Goal: Transaction & Acquisition: Subscribe to service/newsletter

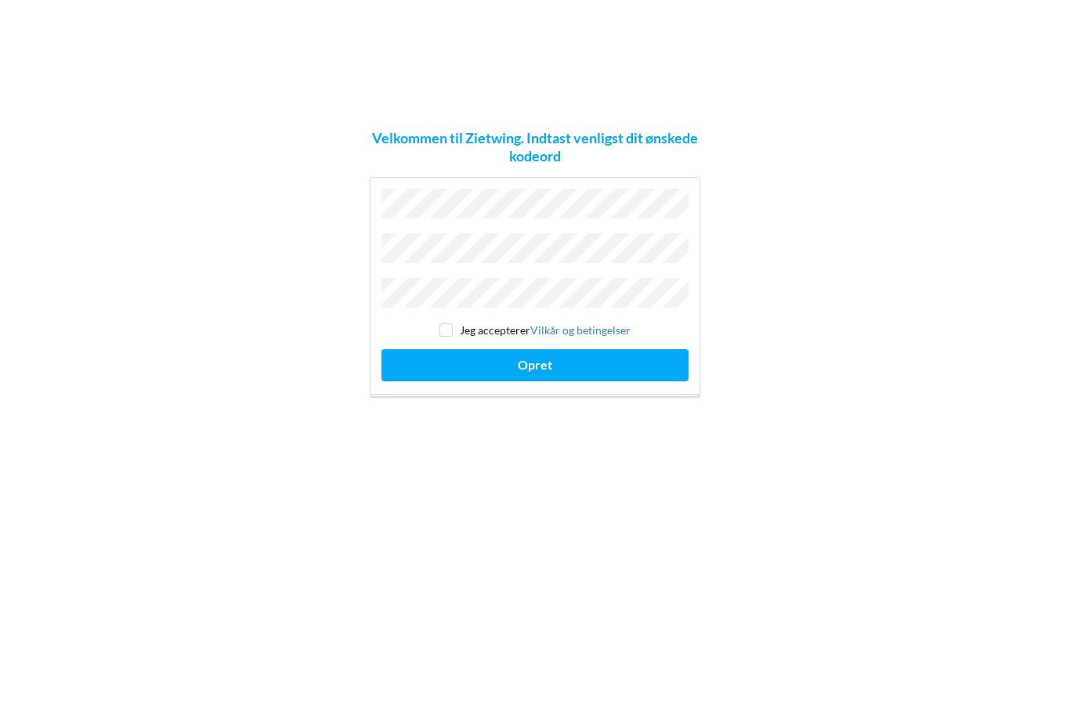
click at [452, 418] on input "checkbox" at bounding box center [445, 424] width 13 height 13
checkbox input "true"
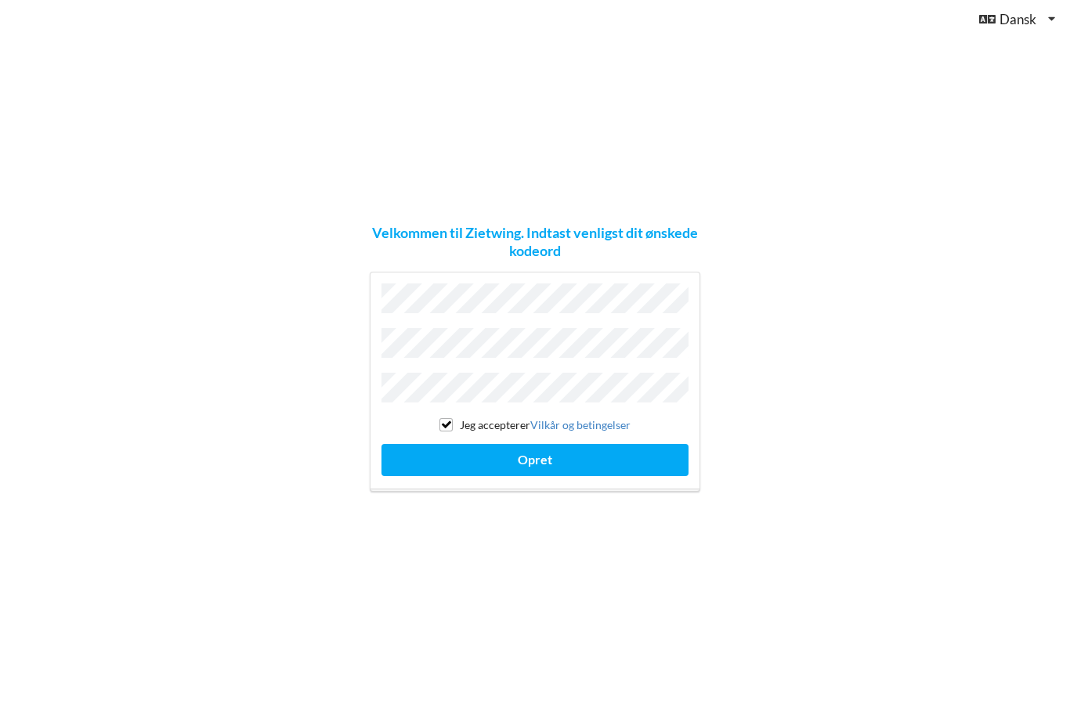
click at [532, 444] on button "Opret" at bounding box center [534, 460] width 307 height 32
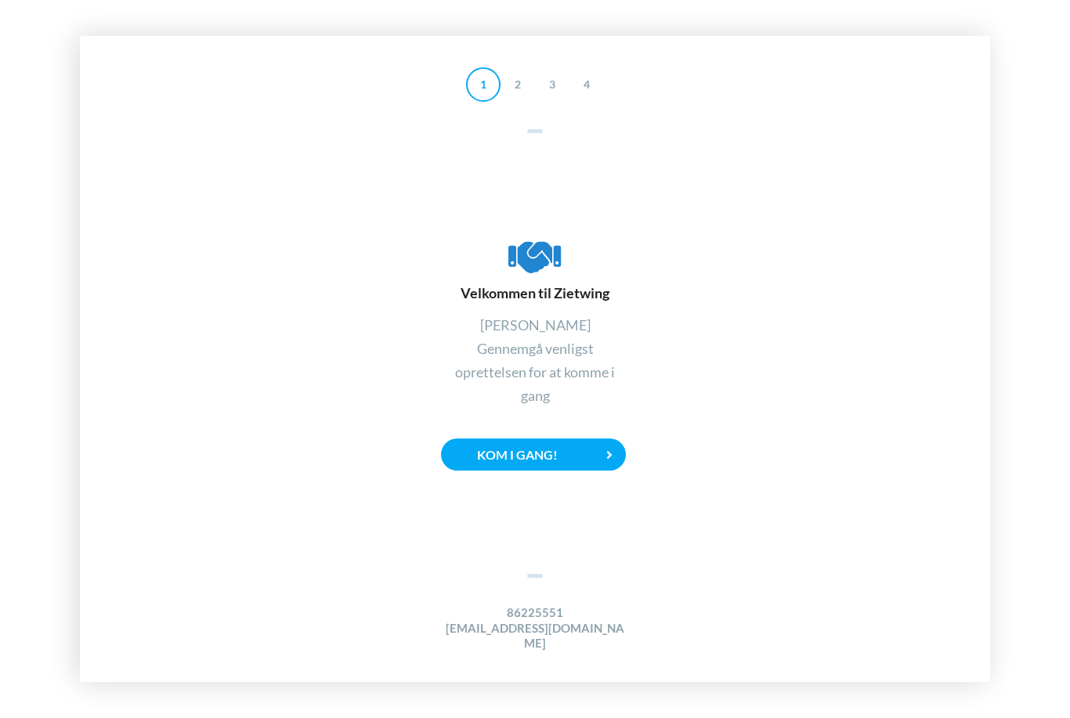
click at [544, 439] on div "Kom i gang!" at bounding box center [533, 455] width 185 height 32
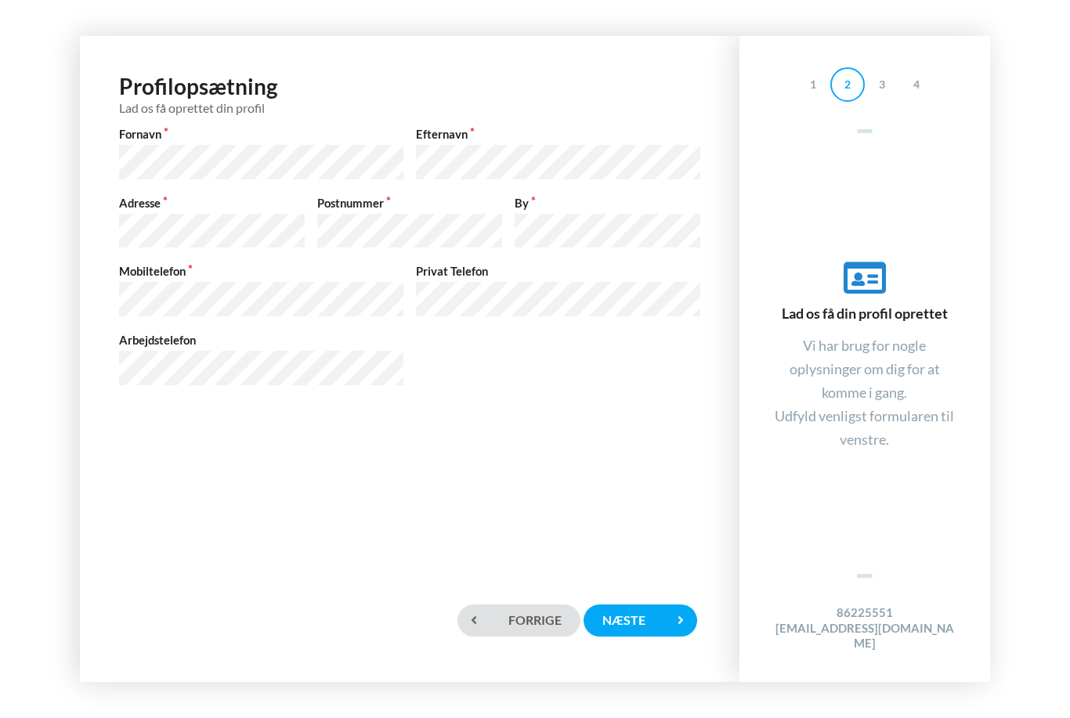
click at [640, 616] on div "Næste" at bounding box center [639, 621] width 113 height 32
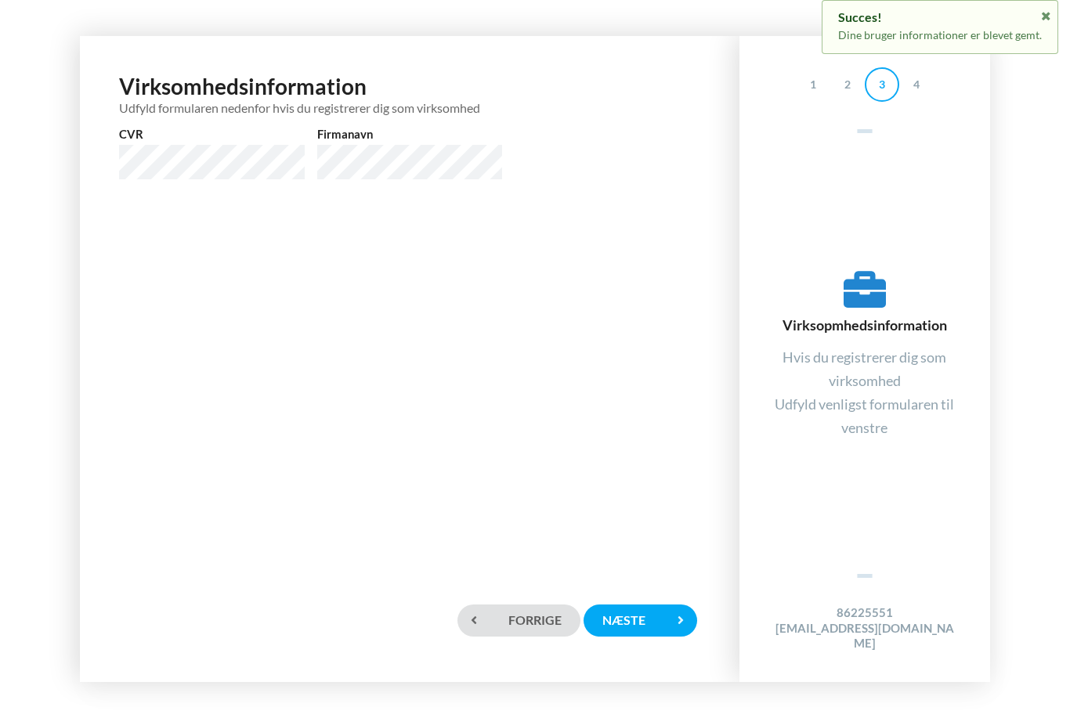
click at [652, 617] on div "Næste" at bounding box center [639, 621] width 113 height 32
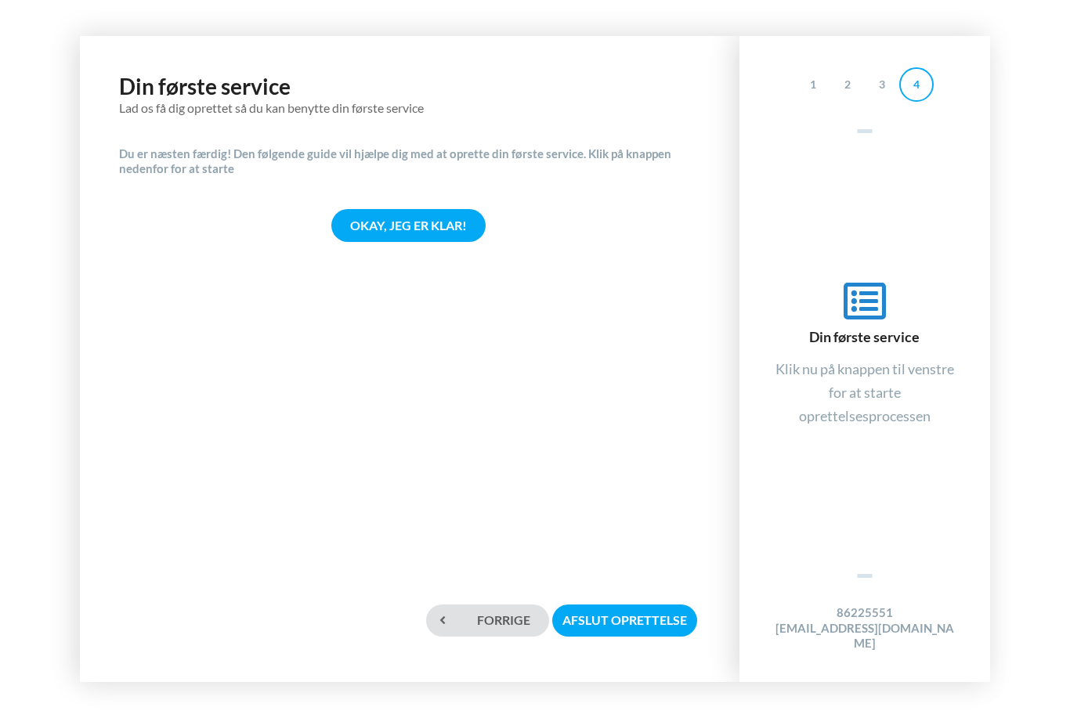
click at [426, 209] on div "Okay, jeg er klar!" at bounding box center [408, 225] width 154 height 32
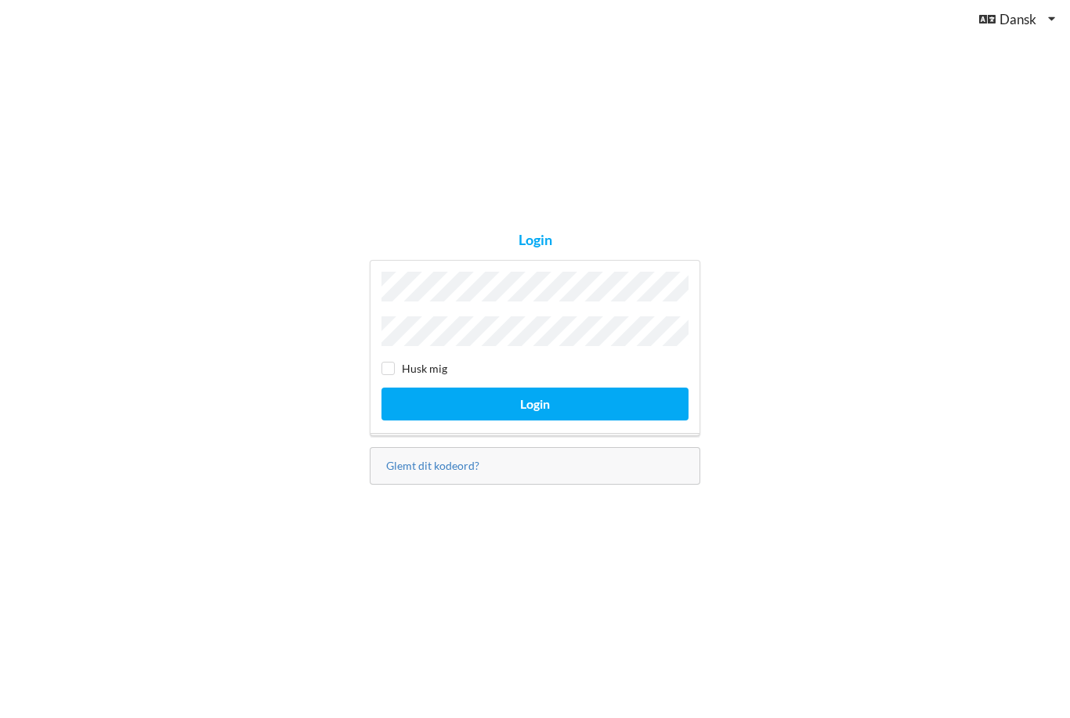
click at [535, 420] on button "Login" at bounding box center [534, 404] width 307 height 32
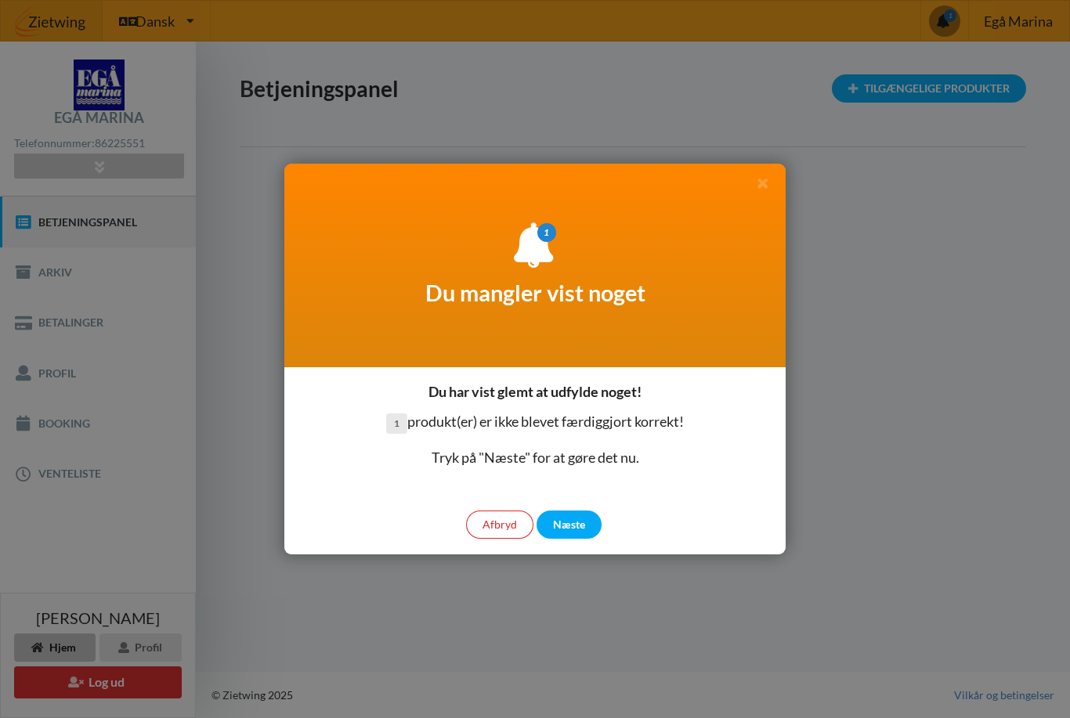
click at [574, 523] on div "Næste" at bounding box center [568, 525] width 65 height 28
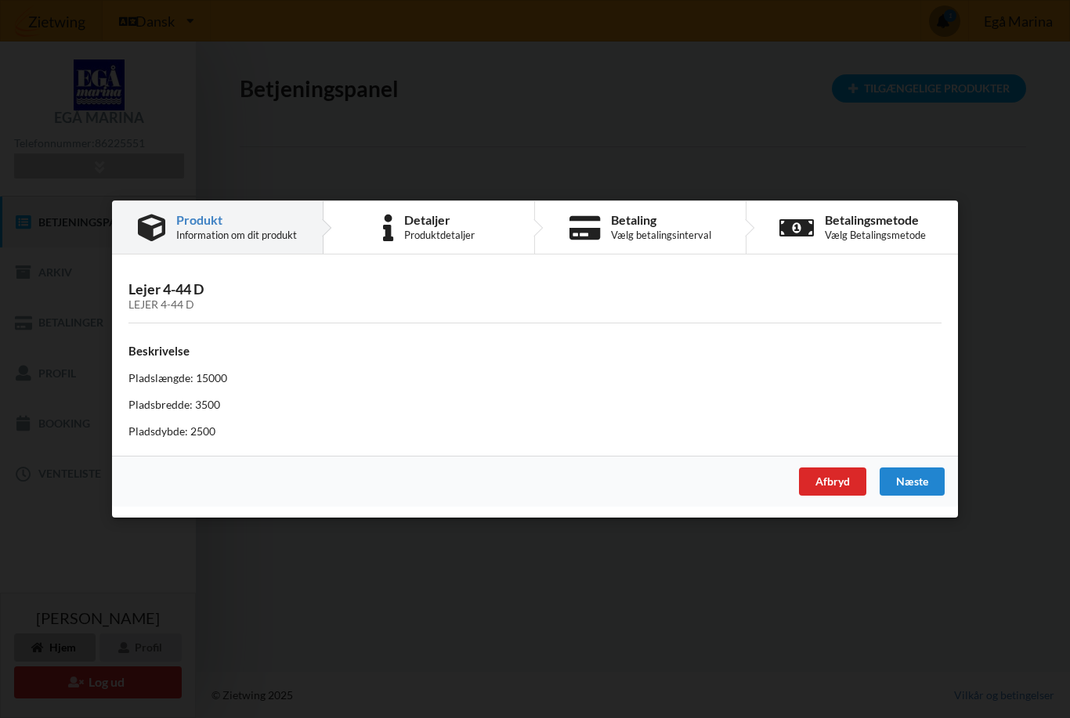
click at [928, 483] on div "Næste" at bounding box center [911, 482] width 65 height 28
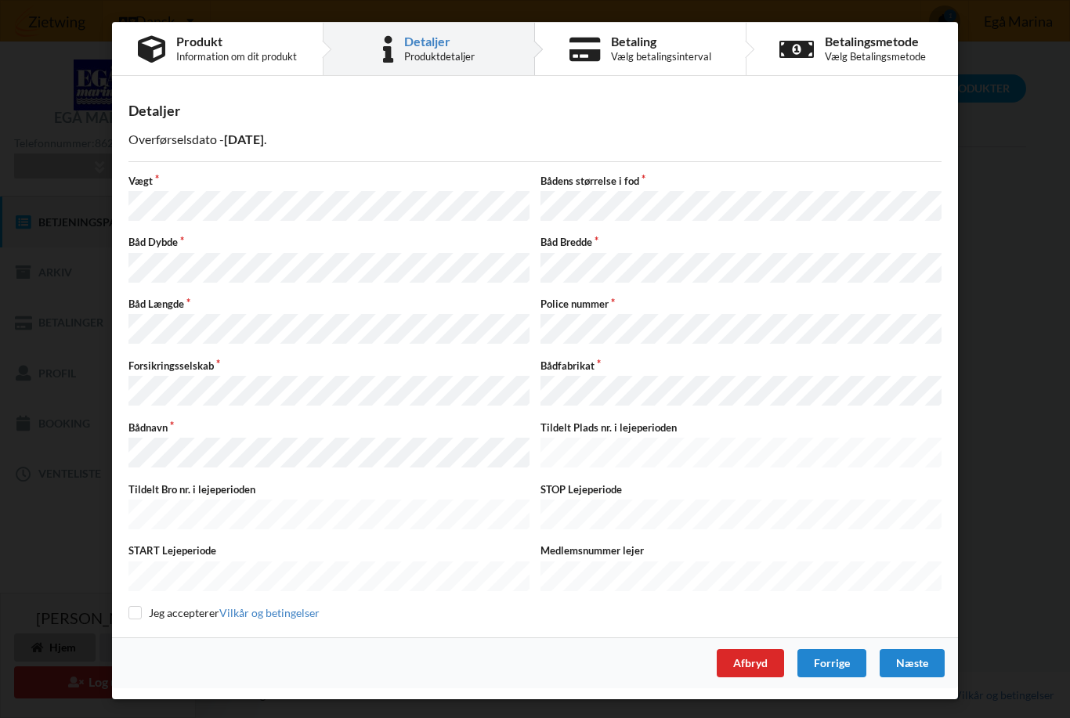
click at [934, 649] on div "Næste" at bounding box center [911, 663] width 65 height 28
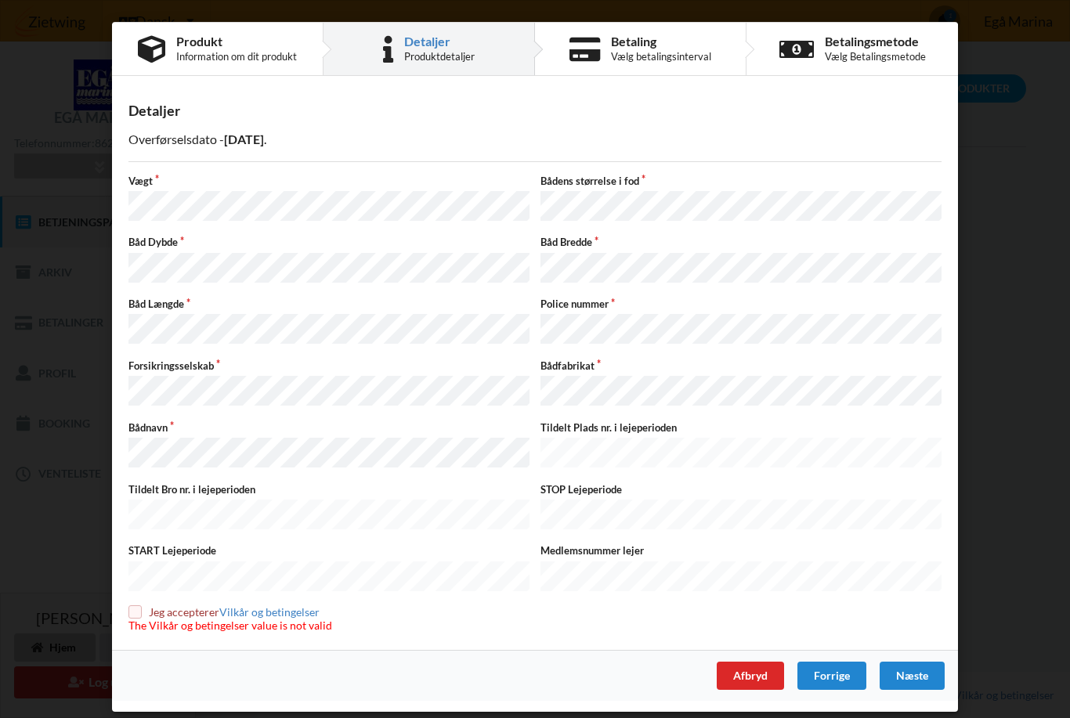
click at [134, 605] on input "checkbox" at bounding box center [134, 611] width 13 height 13
checkbox input "true"
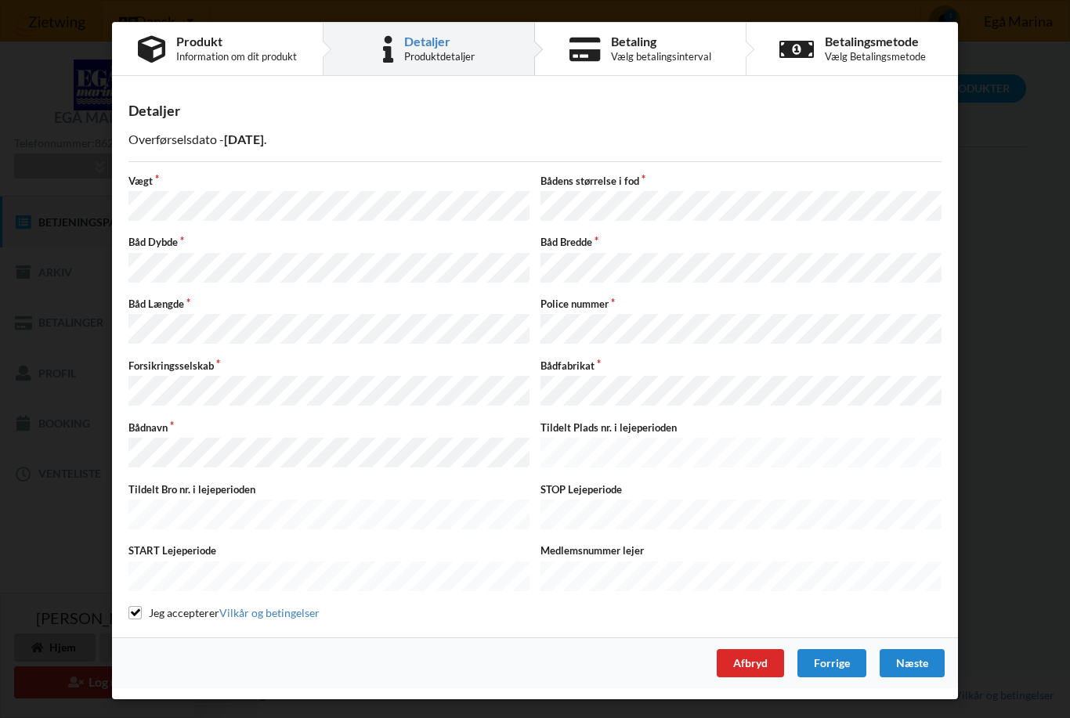
click at [918, 649] on div "Næste" at bounding box center [911, 663] width 65 height 28
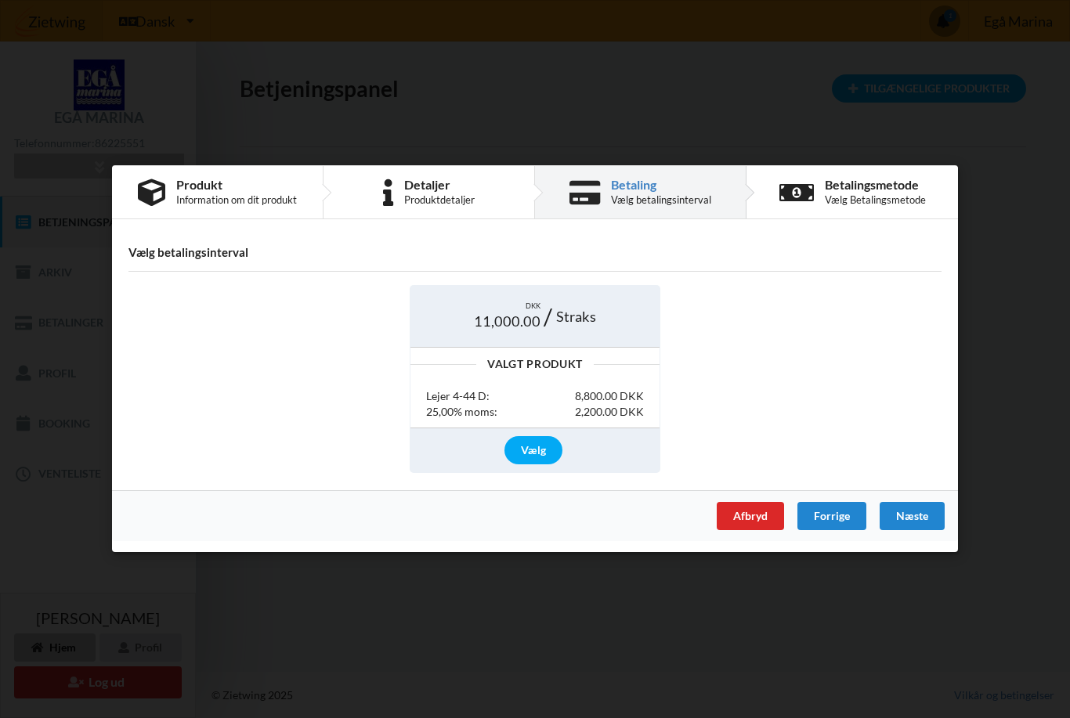
click at [533, 442] on div "Vælg" at bounding box center [533, 450] width 58 height 28
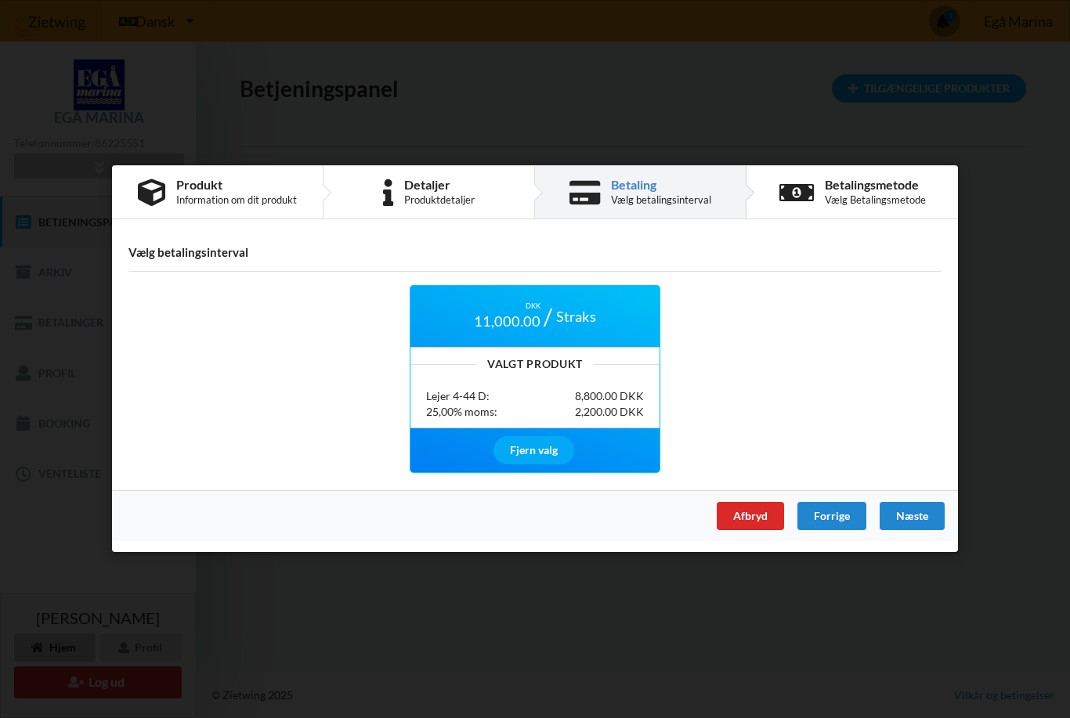
click at [909, 524] on div "Næste" at bounding box center [911, 517] width 65 height 28
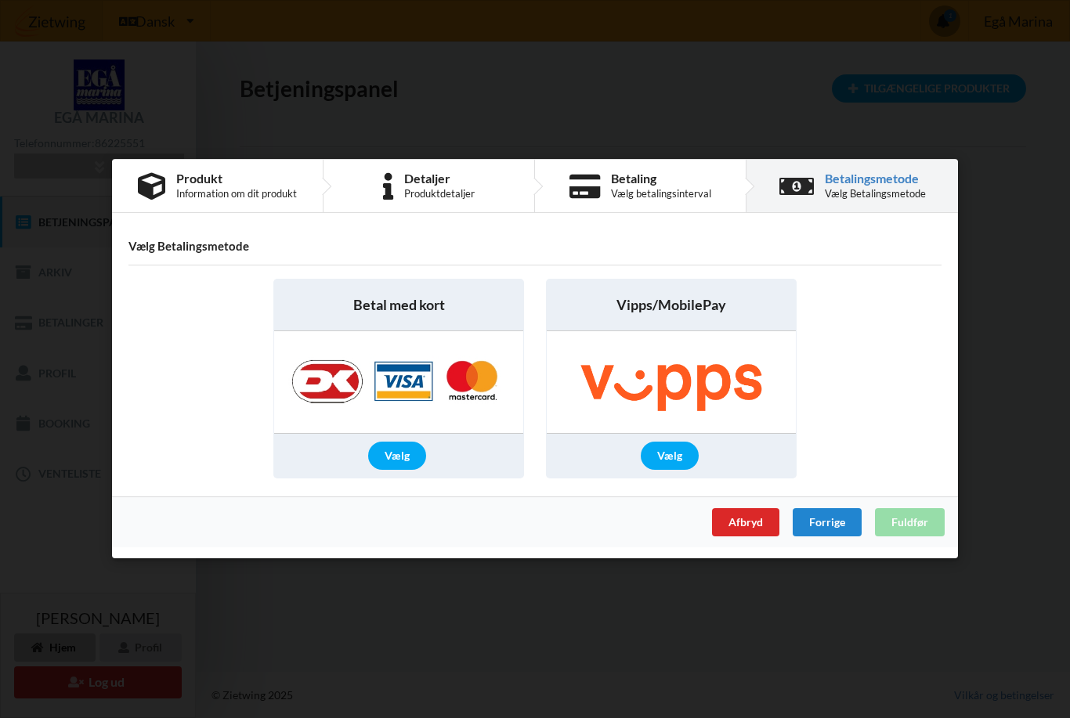
click at [409, 448] on div "Vælg" at bounding box center [397, 456] width 58 height 28
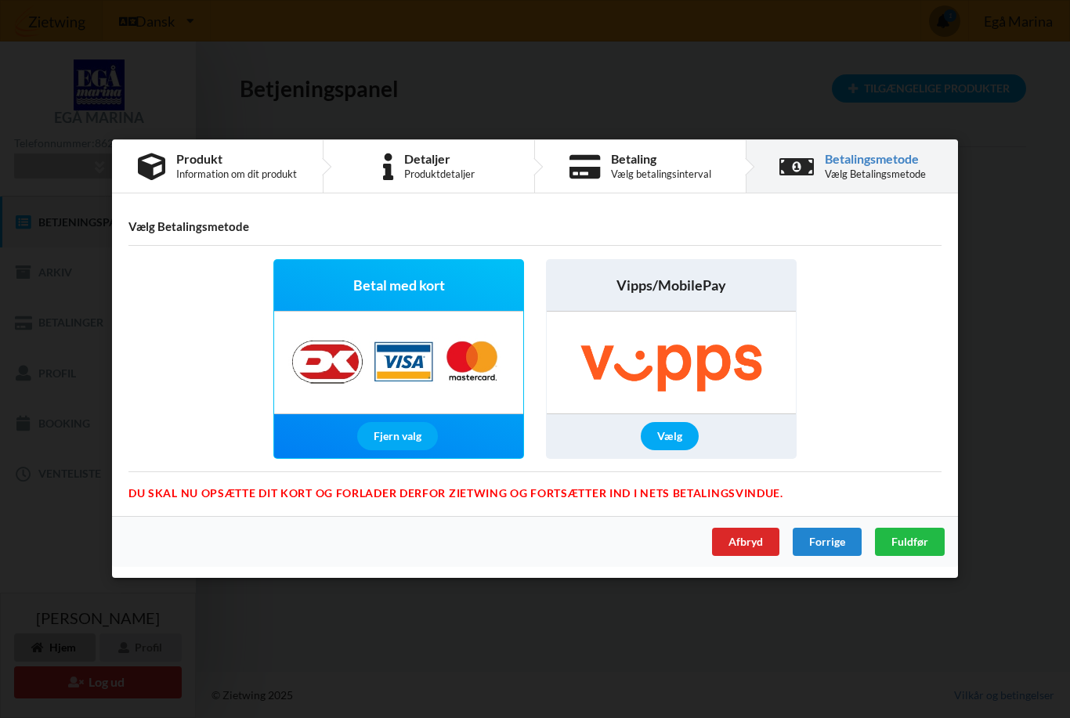
click at [912, 554] on div "Fuldfør" at bounding box center [910, 543] width 70 height 28
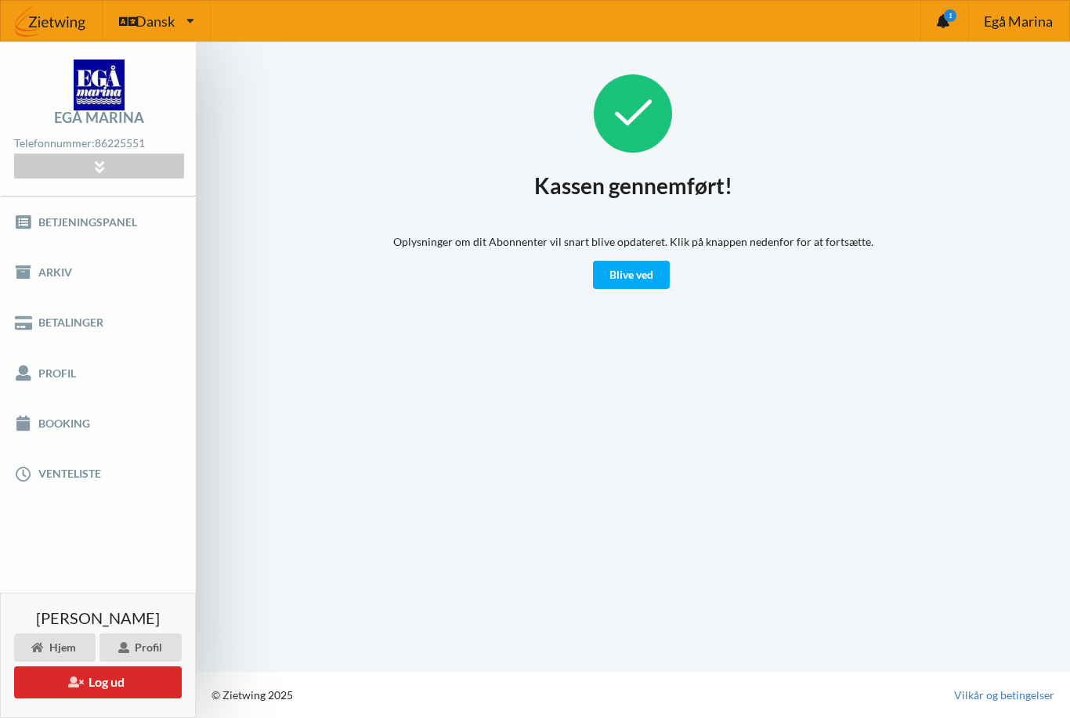
click at [633, 277] on link "Blive ved" at bounding box center [631, 275] width 77 height 28
